Goal: Task Accomplishment & Management: Manage account settings

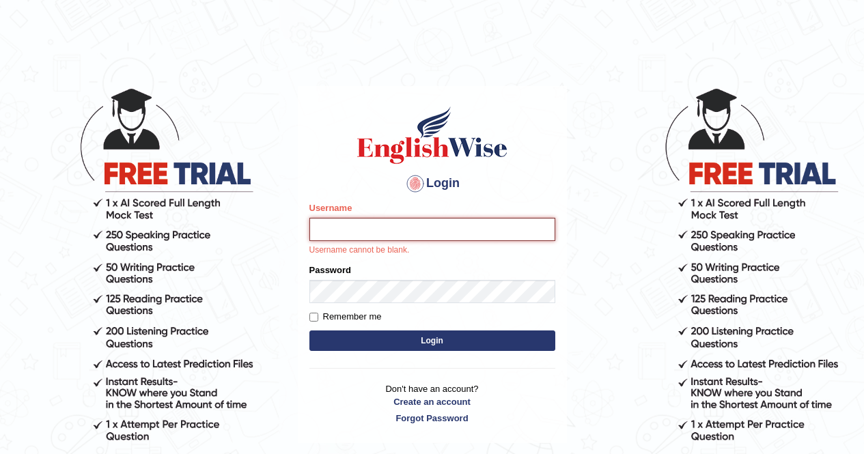
type input "Aryasmarika"
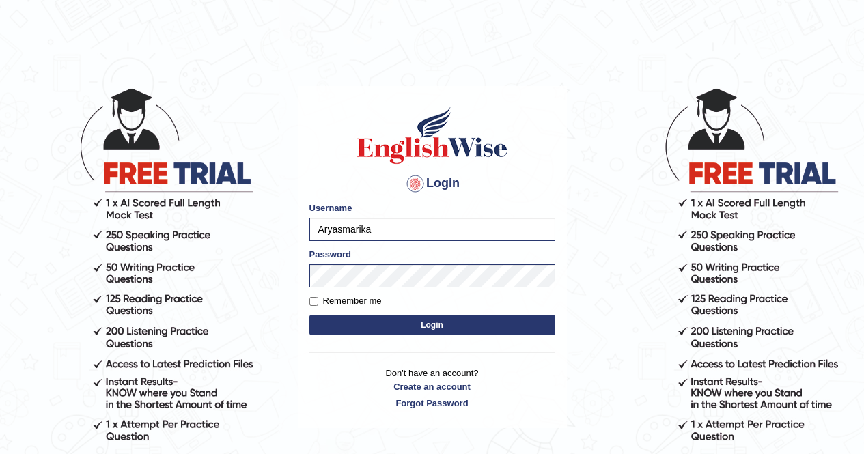
click at [397, 321] on button "Login" at bounding box center [433, 325] width 246 height 20
